Goal: Communication & Community: Answer question/provide support

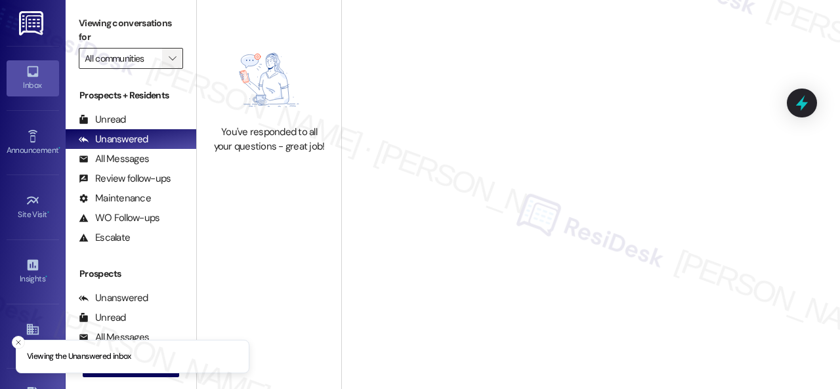
click at [171, 58] on icon "" at bounding box center [172, 58] width 7 height 11
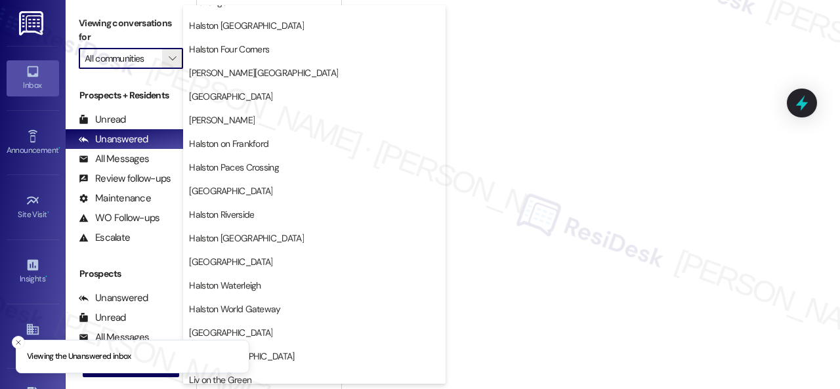
scroll to position [567, 0]
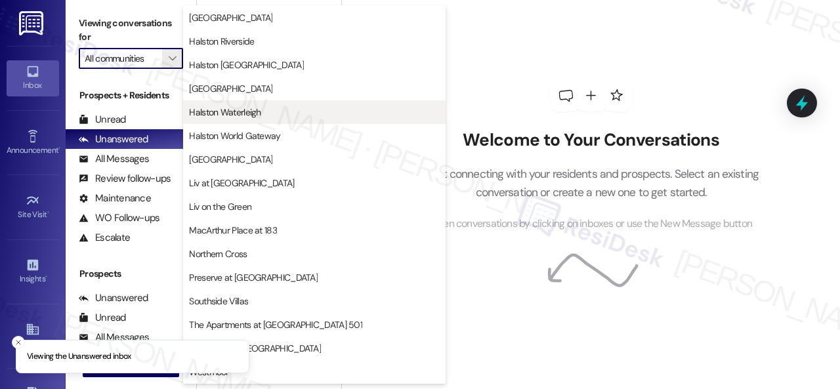
click at [247, 116] on span "Halston Waterleigh" at bounding box center [225, 112] width 72 height 13
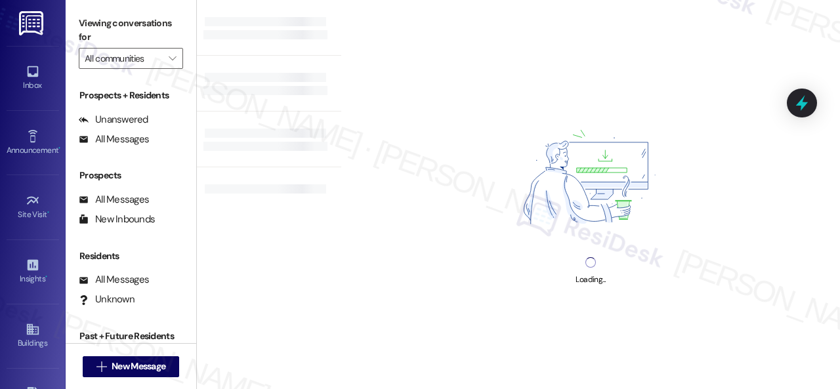
type input "Halston Waterleigh"
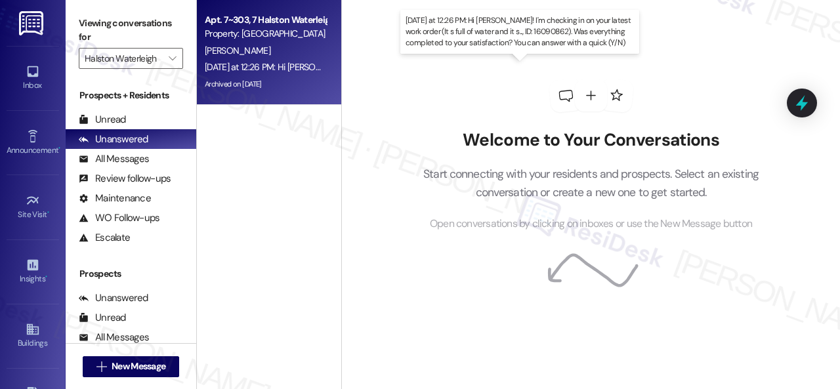
click at [293, 67] on div "[DATE] at 12:26 PM: Hi [PERSON_NAME]! I'm checking in on your latest work order…" at bounding box center [593, 67] width 777 height 12
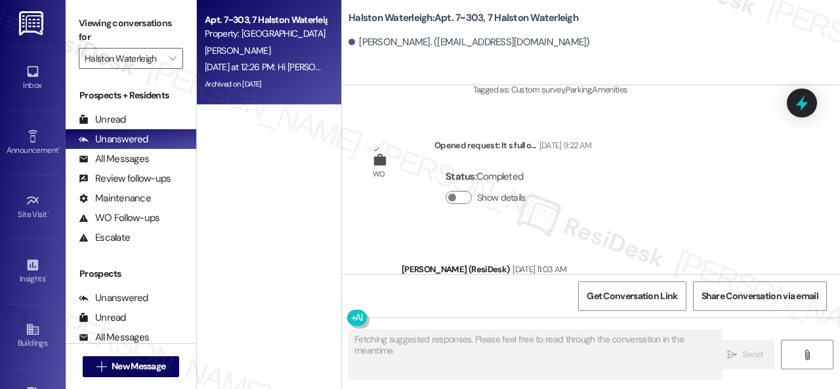
scroll to position [62653, 0]
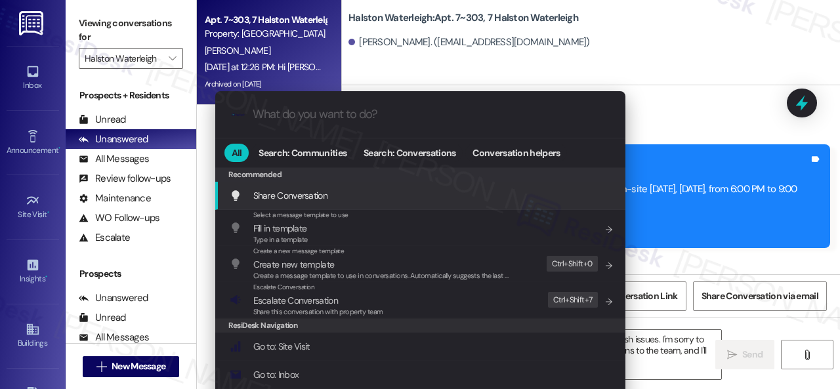
type textarea "Hi {{first_name}}, I understand your frustration with the parking and trash iss…"
type input "ar"
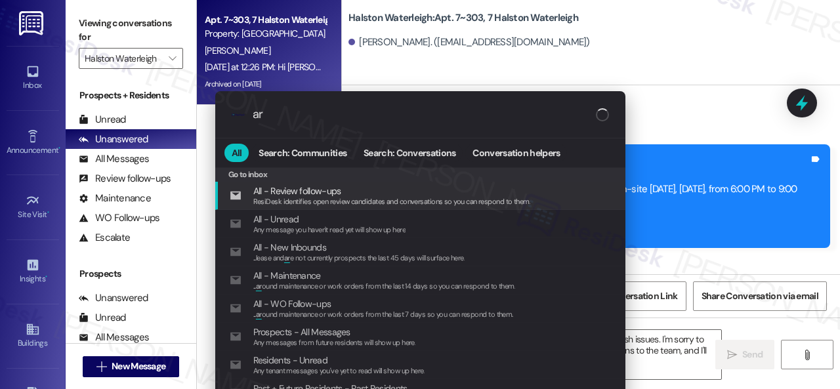
type textarea "Hi {{first_name}}, I understand your frustration with the parking and trash iss…"
type input "arch"
type textarea "Hi {{first_name}}, I understand your frustration with the parking and trash iss…"
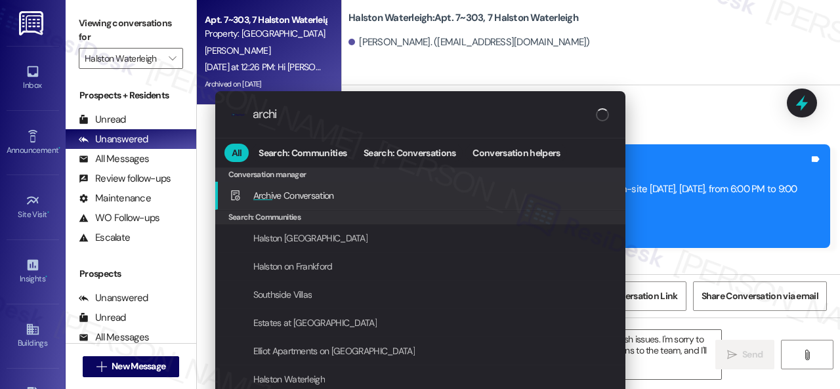
type input "archiv"
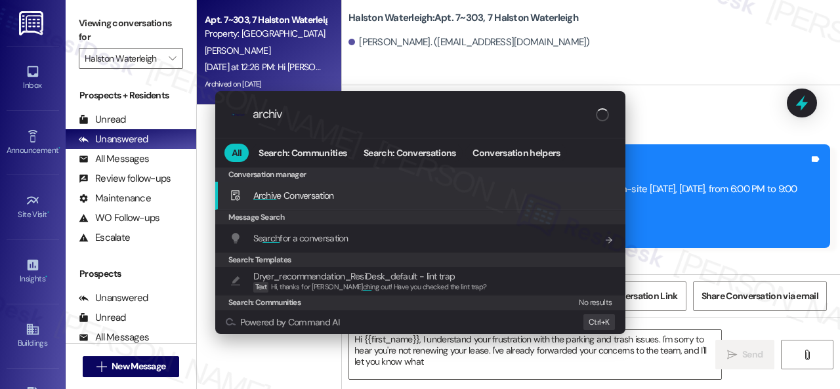
type textarea "Hi {{first_name}}, I understand your frustration with the parking and trash iss…"
type input "archive"
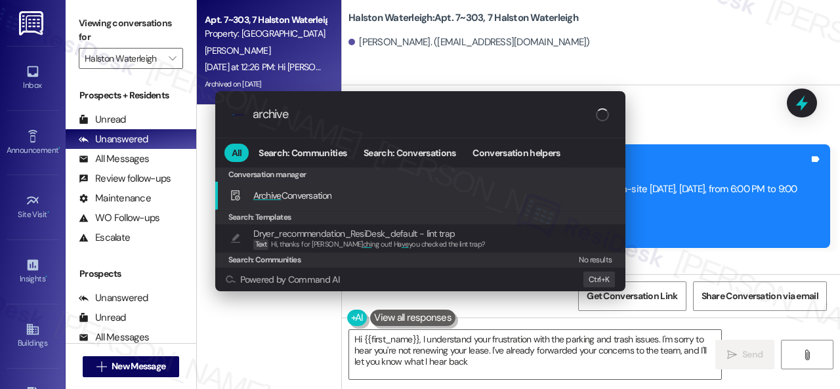
type textarea "Hi {{first_name}}, I understand your frustration with the parking and trash iss…"
type input "archive"
click at [289, 192] on span "Archive Conversation" at bounding box center [292, 196] width 79 height 12
